Goal: Find specific page/section: Find specific page/section

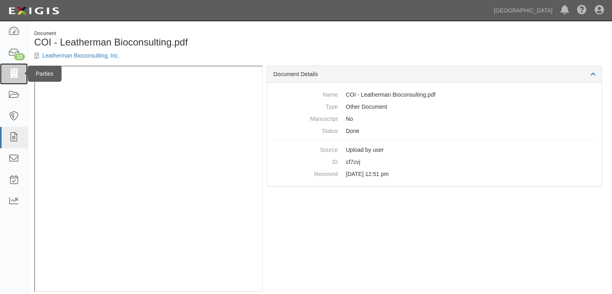
click at [16, 72] on icon at bounding box center [13, 73] width 11 height 9
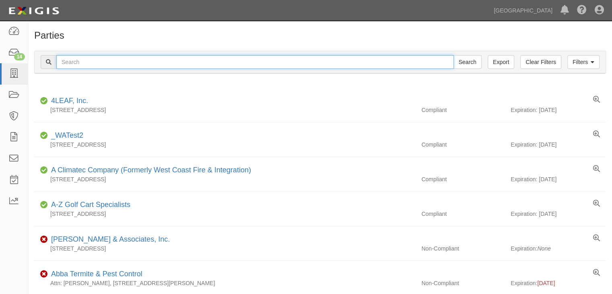
click at [71, 61] on input "text" at bounding box center [254, 62] width 397 height 14
type input "ERSC"
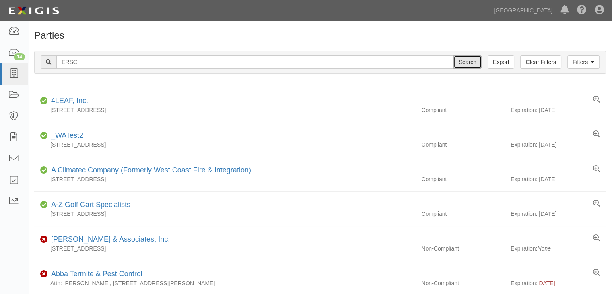
click at [470, 61] on input "Search" at bounding box center [467, 62] width 28 height 14
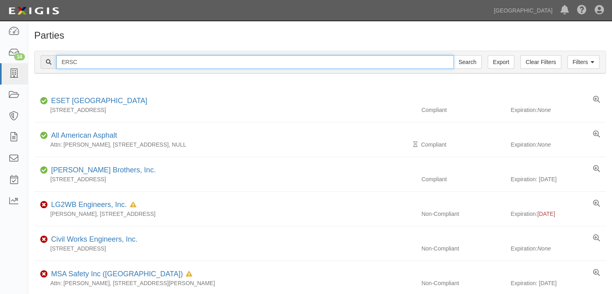
drag, startPoint x: 89, startPoint y: 60, endPoint x: 28, endPoint y: 59, distance: 61.2
click at [30, 60] on div "Filters Clear Filters Export ERSC Search Filters Compliance Status Compliant No…" at bounding box center [320, 63] width 584 height 37
type input "Engineering Resources"
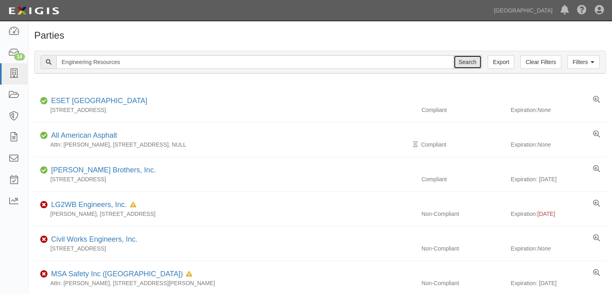
click at [465, 62] on input "Search" at bounding box center [467, 62] width 28 height 14
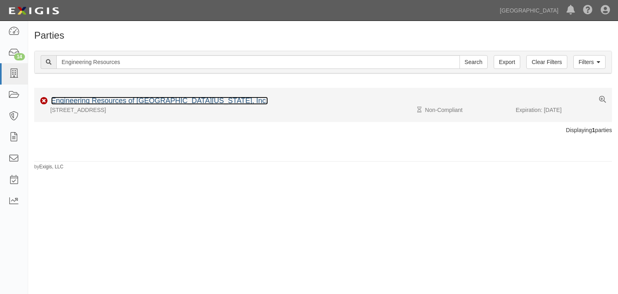
click at [96, 101] on link "Engineering Resources of Southern California, Inc." at bounding box center [159, 101] width 217 height 8
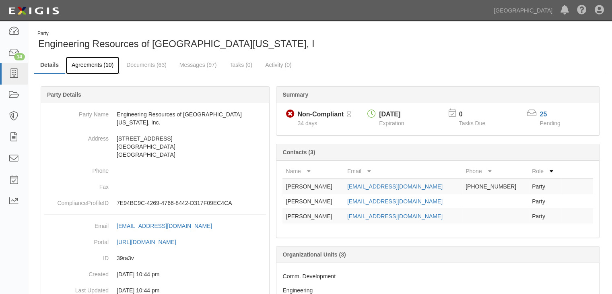
click at [103, 62] on link "Agreements (10)" at bounding box center [93, 65] width 54 height 17
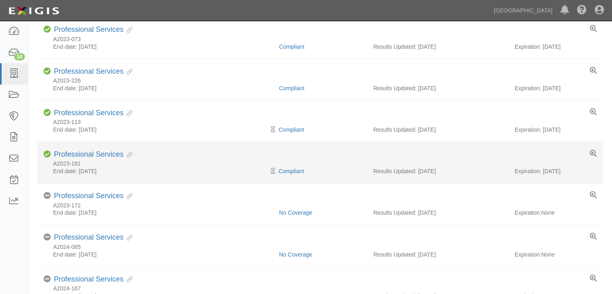
scroll to position [161, 0]
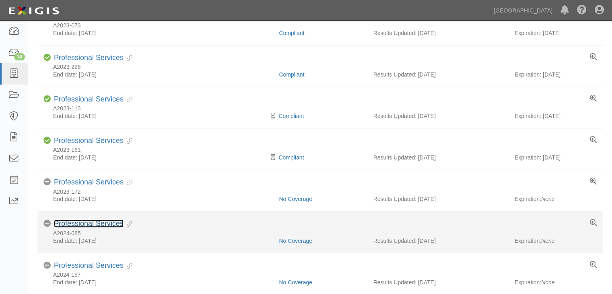
click at [78, 222] on link "Professional Services" at bounding box center [89, 223] width 70 height 8
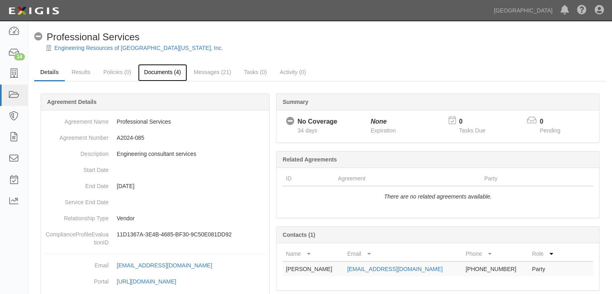
click at [164, 70] on link "Documents (4)" at bounding box center [162, 72] width 49 height 17
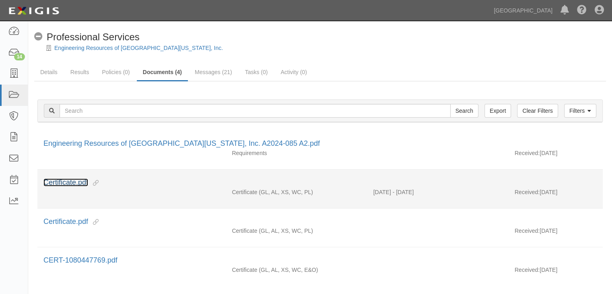
click at [77, 181] on link "Certificate.pdf" at bounding box center [65, 182] width 45 height 8
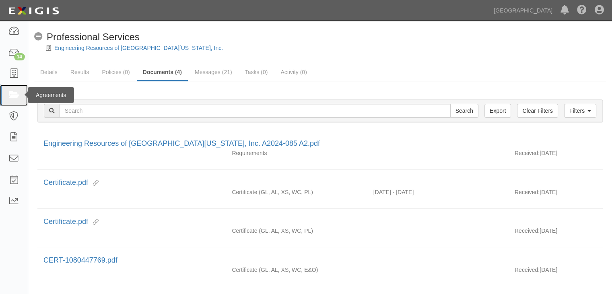
click at [14, 92] on icon at bounding box center [13, 95] width 11 height 9
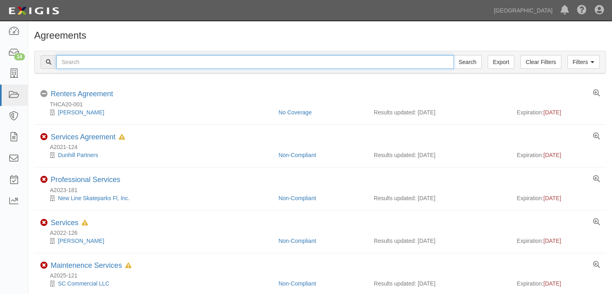
click at [73, 61] on input "text" at bounding box center [254, 62] width 397 height 14
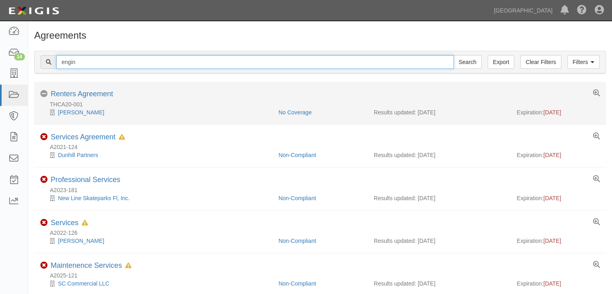
type input "Engineering Resources"
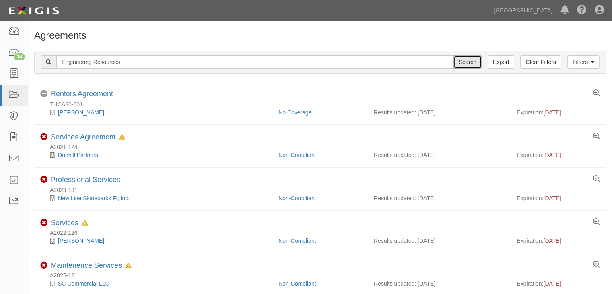
click at [471, 58] on input "Search" at bounding box center [467, 62] width 28 height 14
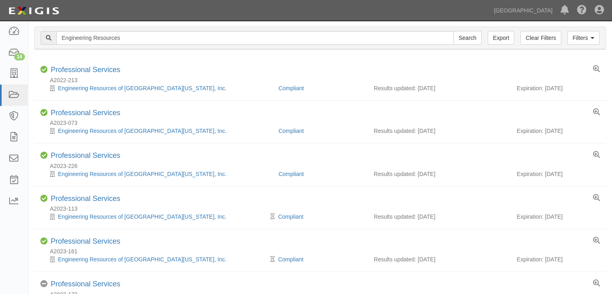
scroll to position [10, 0]
